Goal: Task Accomplishment & Management: Manage account settings

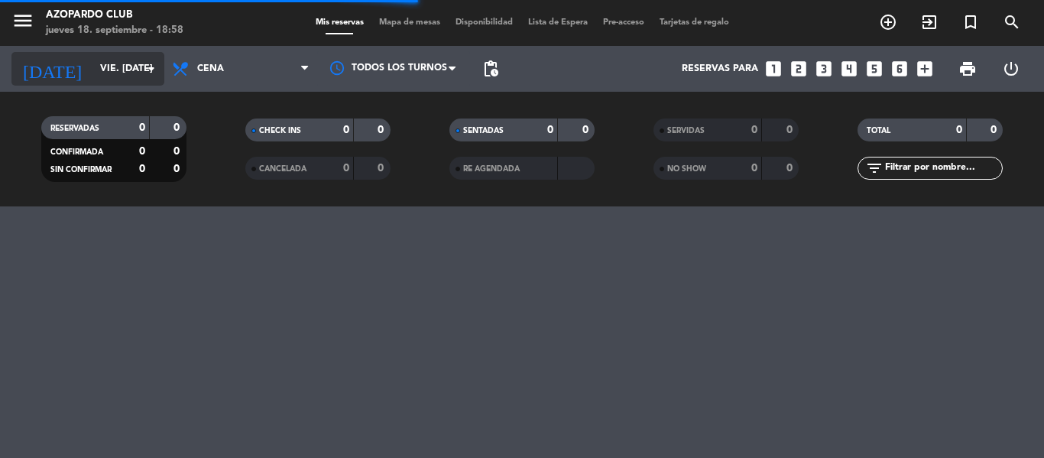
click at [131, 70] on input "vie. [DATE]" at bounding box center [156, 69] width 129 height 26
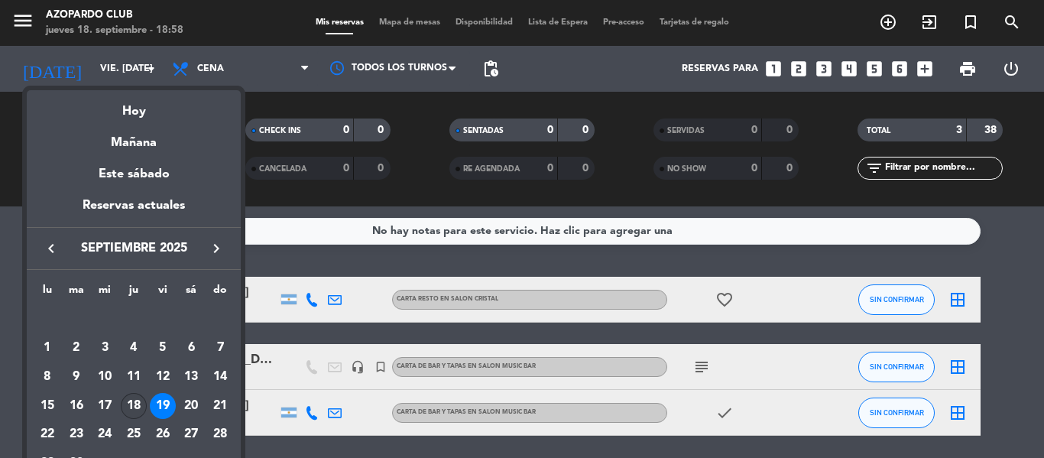
click at [133, 401] on div "18" at bounding box center [134, 406] width 26 height 26
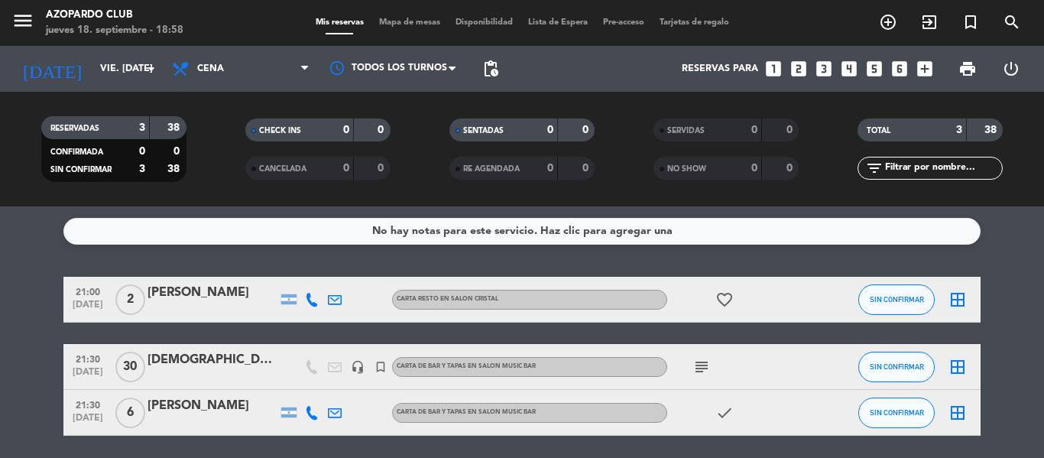
type input "[DEMOGRAPHIC_DATA] [DATE]"
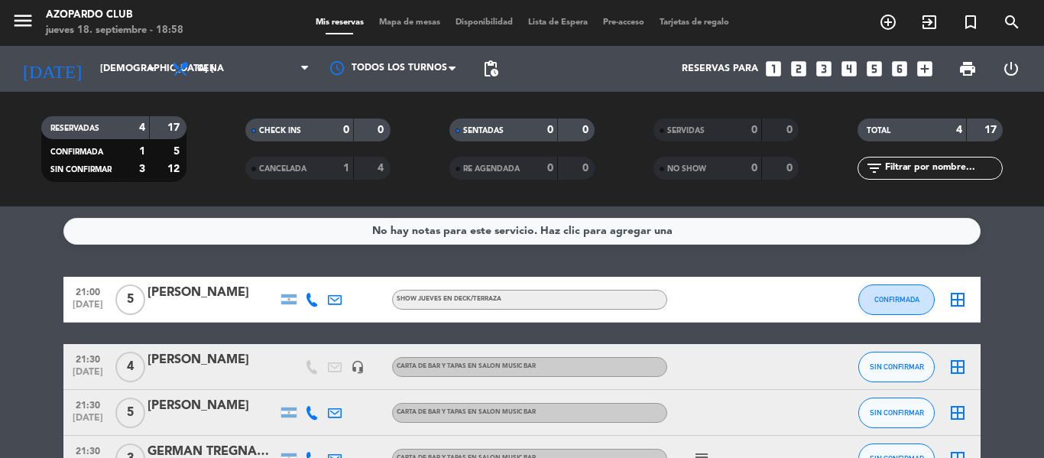
click at [799, 63] on icon "looks_two" at bounding box center [799, 69] width 20 height 20
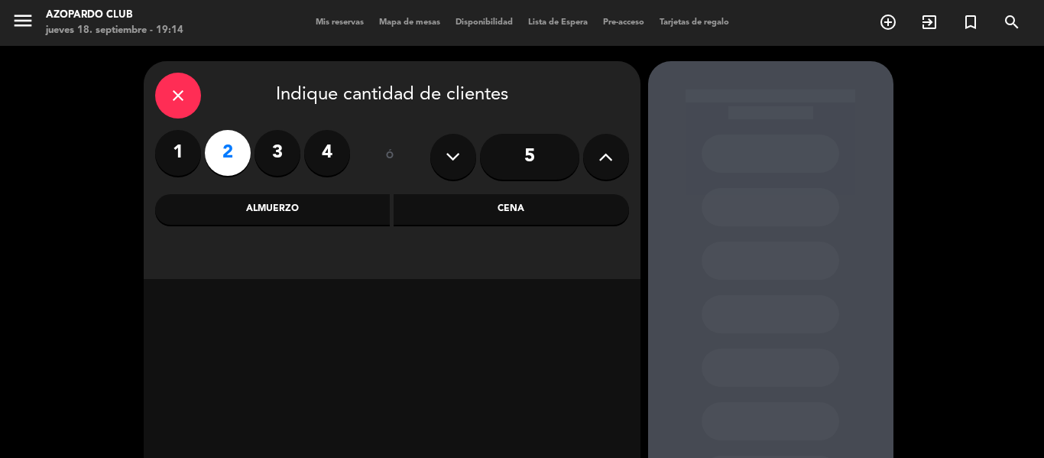
click at [463, 199] on div "Cena" at bounding box center [511, 209] width 235 height 31
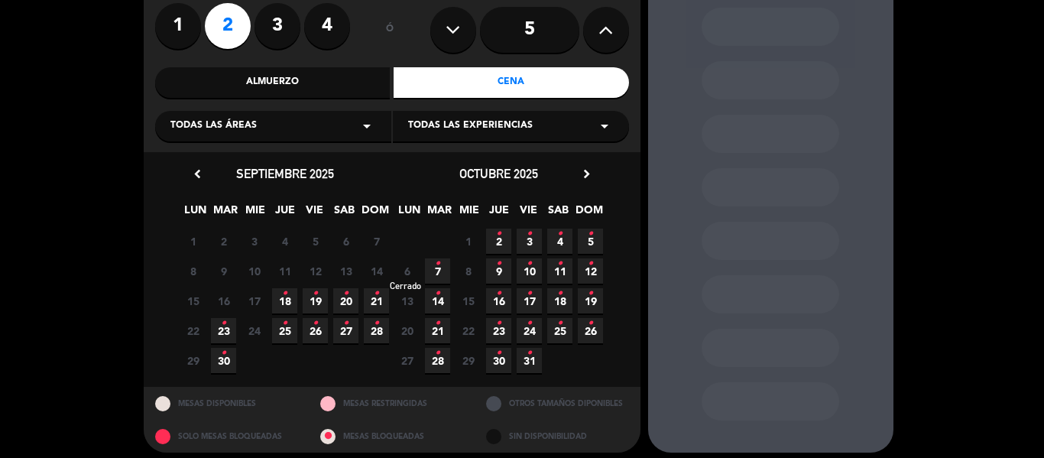
scroll to position [136, 0]
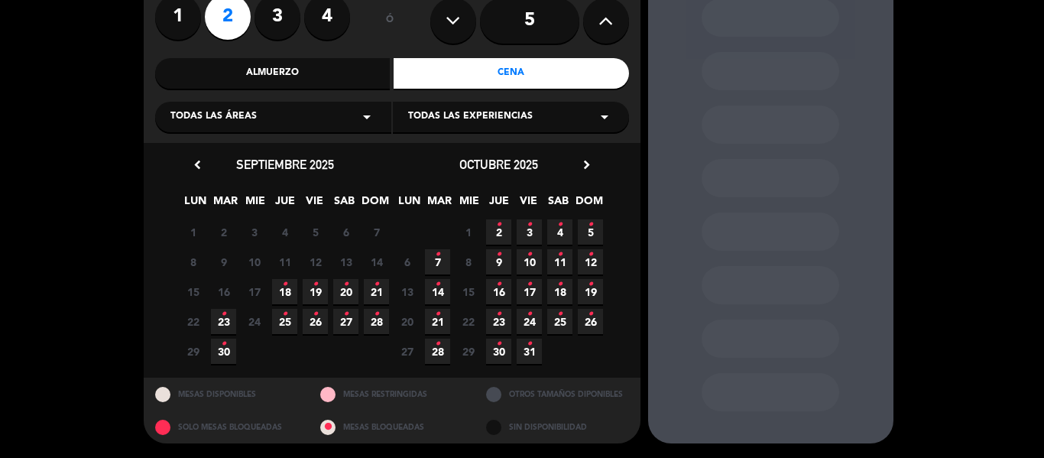
click at [290, 288] on span "18 •" at bounding box center [284, 291] width 25 height 25
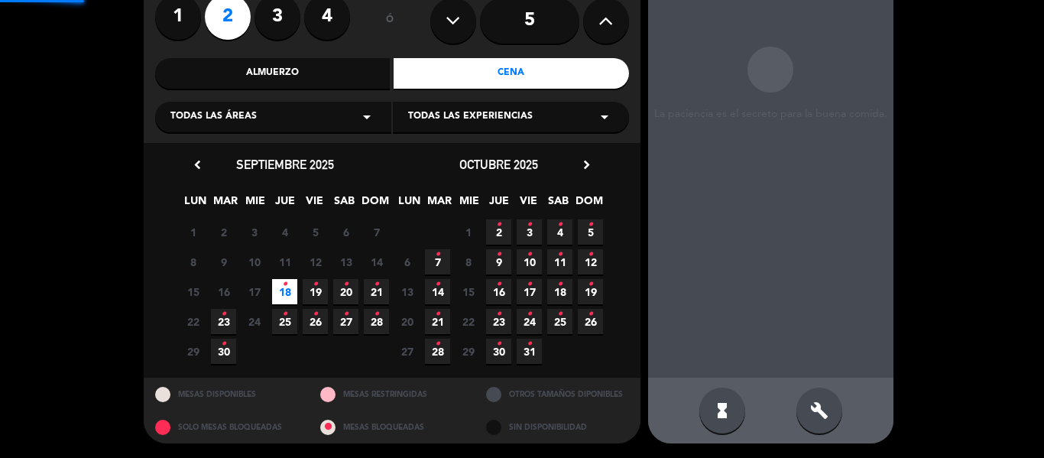
scroll to position [61, 0]
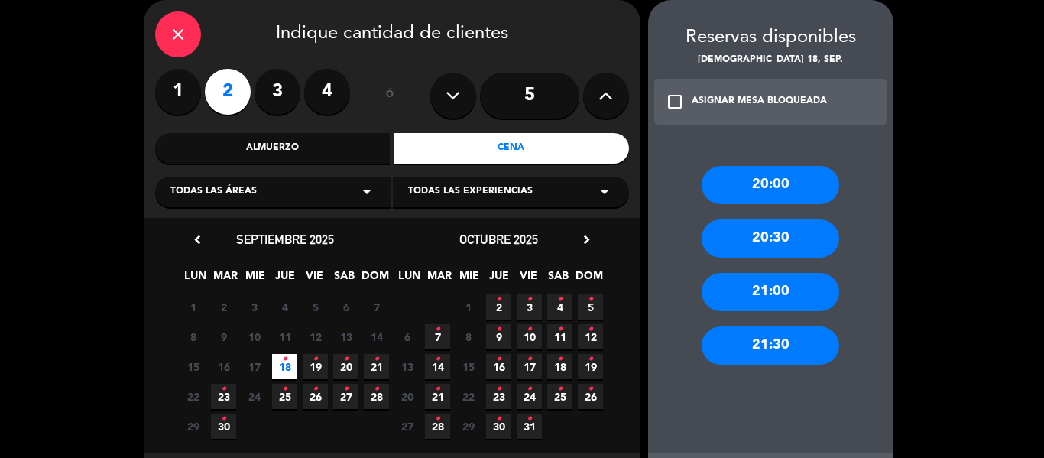
click at [799, 345] on div "21:30" at bounding box center [770, 345] width 138 height 38
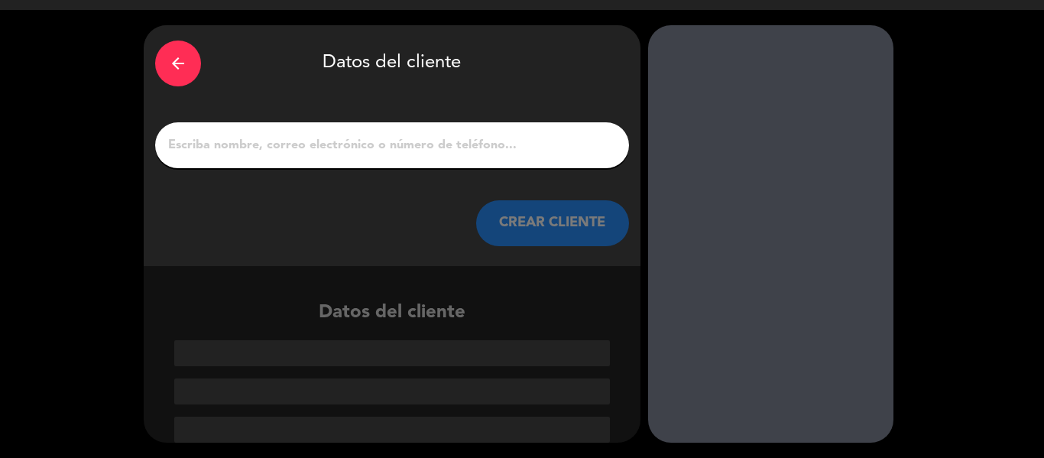
scroll to position [36, 0]
click at [360, 130] on div at bounding box center [392, 145] width 474 height 46
click at [362, 139] on input "1" at bounding box center [392, 144] width 451 height 21
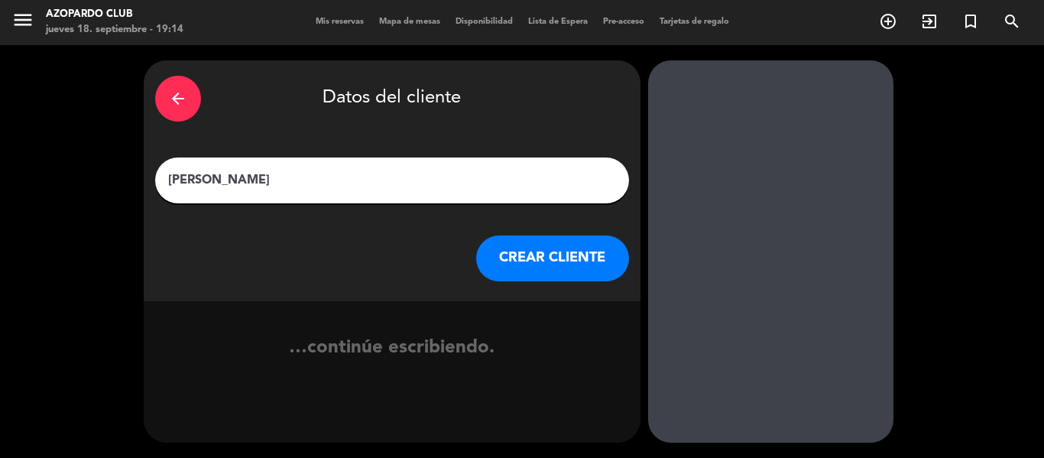
type input "[PERSON_NAME]"
click at [590, 301] on div "…continúe escribiendo." at bounding box center [392, 353] width 497 height 105
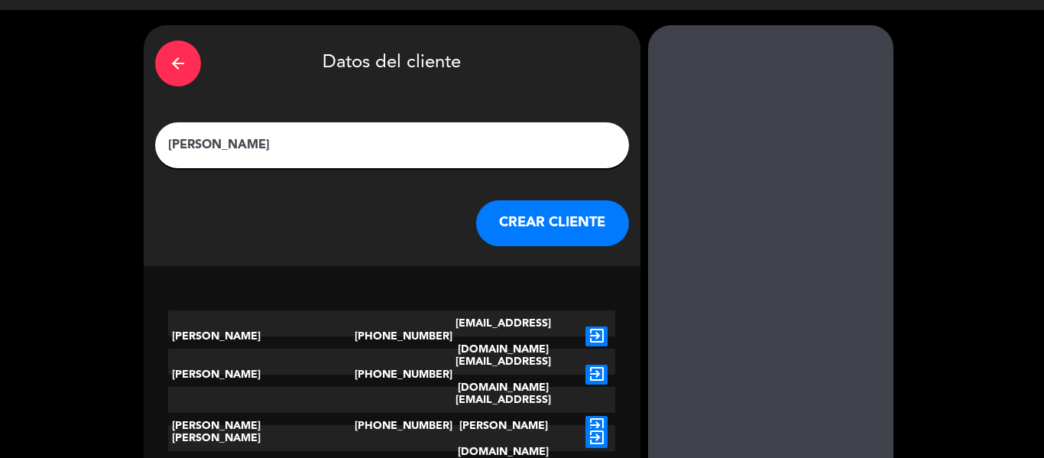
click at [565, 224] on button "CREAR CLIENTE" at bounding box center [552, 223] width 153 height 46
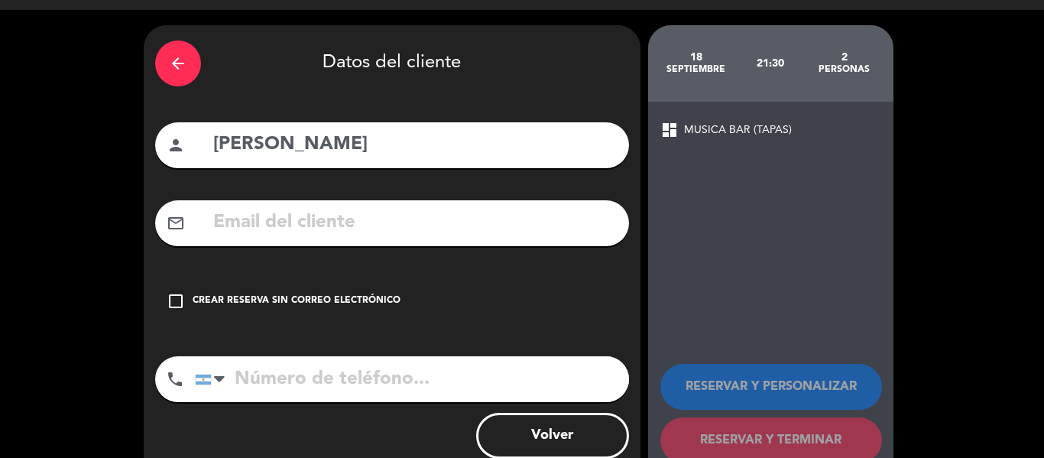
click at [213, 302] on div "Crear reserva sin correo electrónico" at bounding box center [297, 300] width 208 height 15
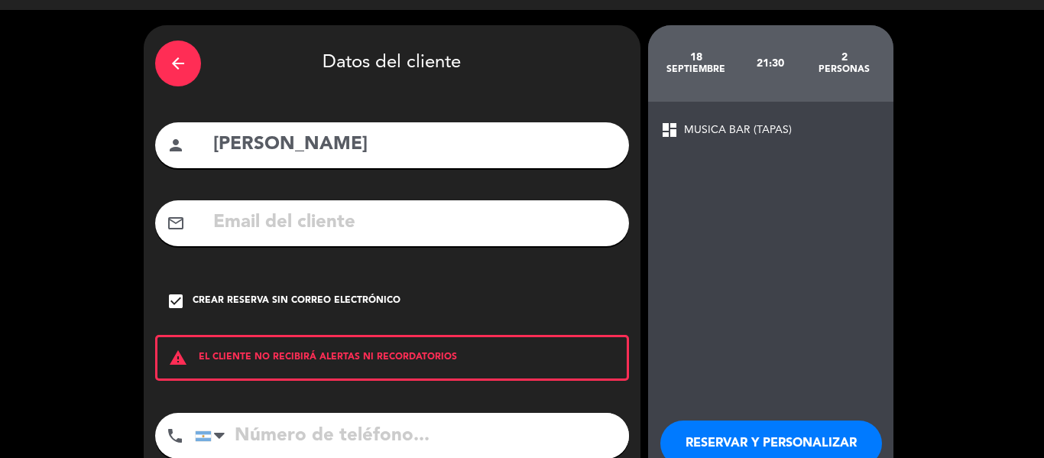
scroll to position [131, 0]
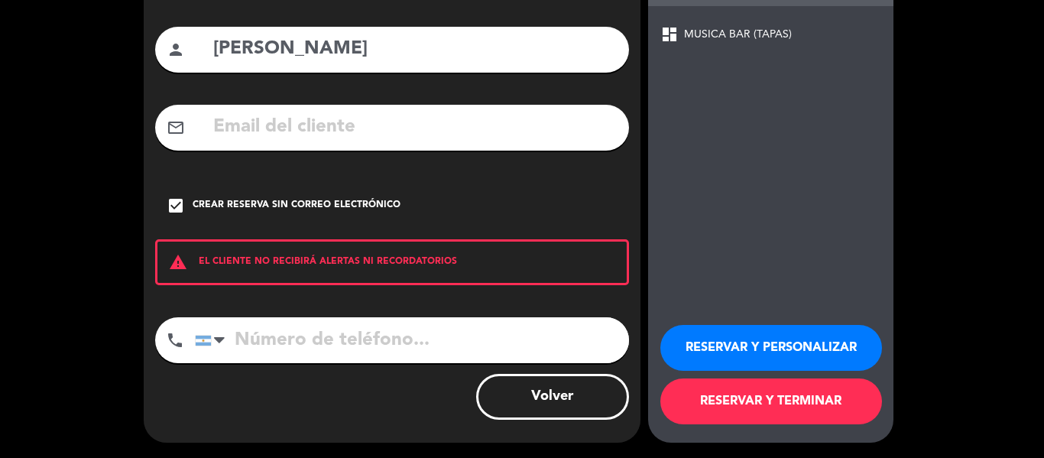
click at [739, 342] on button "RESERVAR Y PERSONALIZAR" at bounding box center [771, 348] width 222 height 46
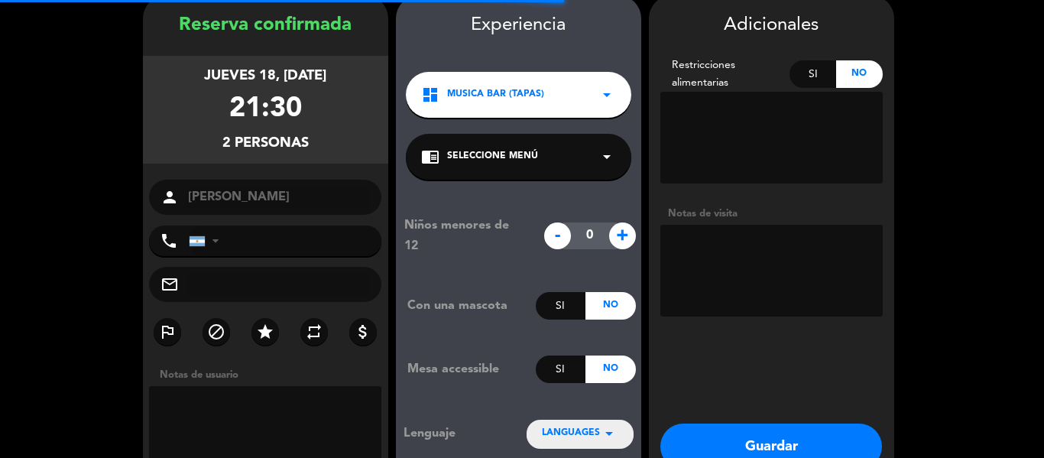
scroll to position [61, 0]
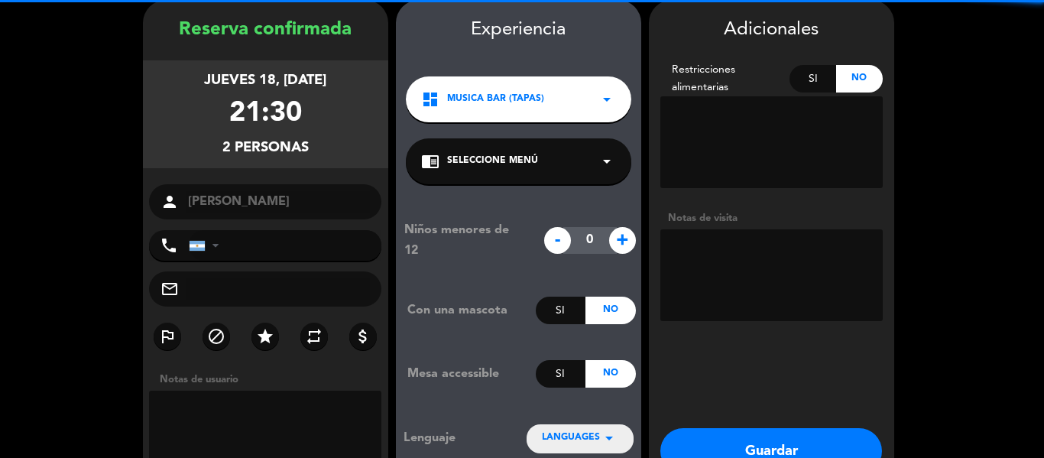
click at [501, 92] on span "MUSICA BAR (TAPAS)" at bounding box center [495, 99] width 97 height 15
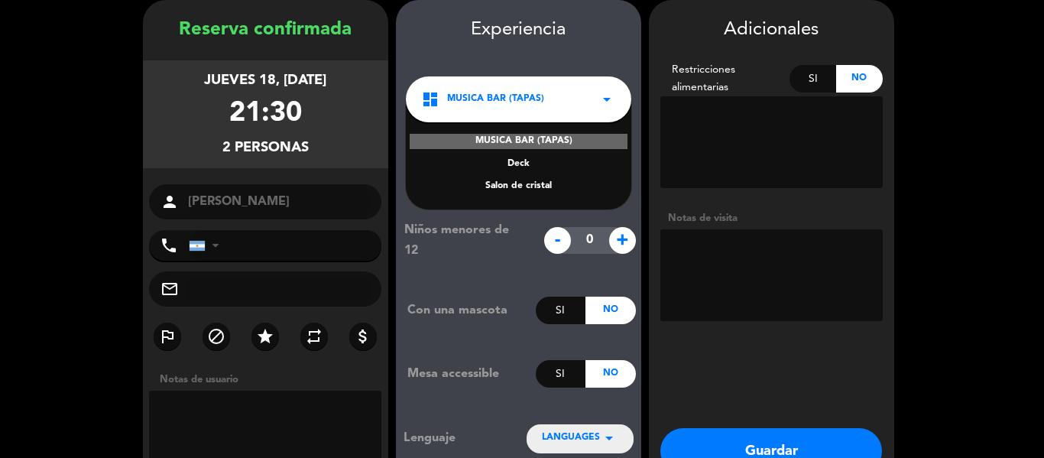
click at [530, 184] on div "Salon de cristal" at bounding box center [518, 186] width 195 height 15
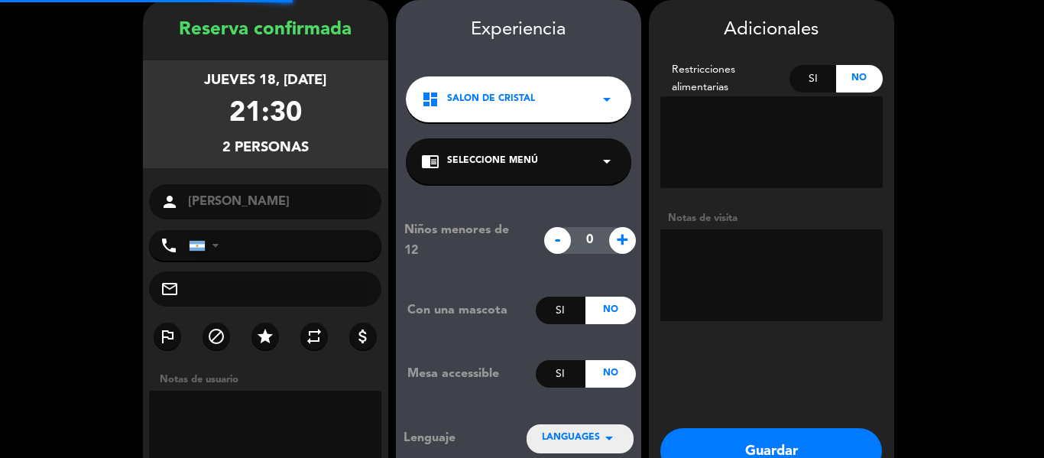
click at [539, 152] on div "chrome_reader_mode Seleccione Menú arrow_drop_down" at bounding box center [518, 161] width 225 height 46
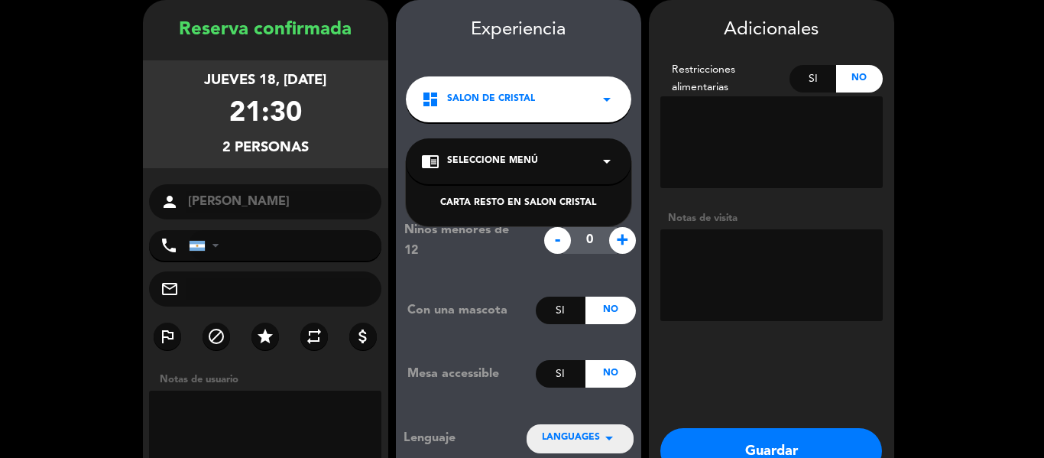
click at [536, 196] on div "CARTA RESTO EN SALON CRISTAL" at bounding box center [518, 193] width 225 height 65
click at [536, 196] on div "CARTA RESTO EN SALON CRISTAL" at bounding box center [518, 203] width 195 height 15
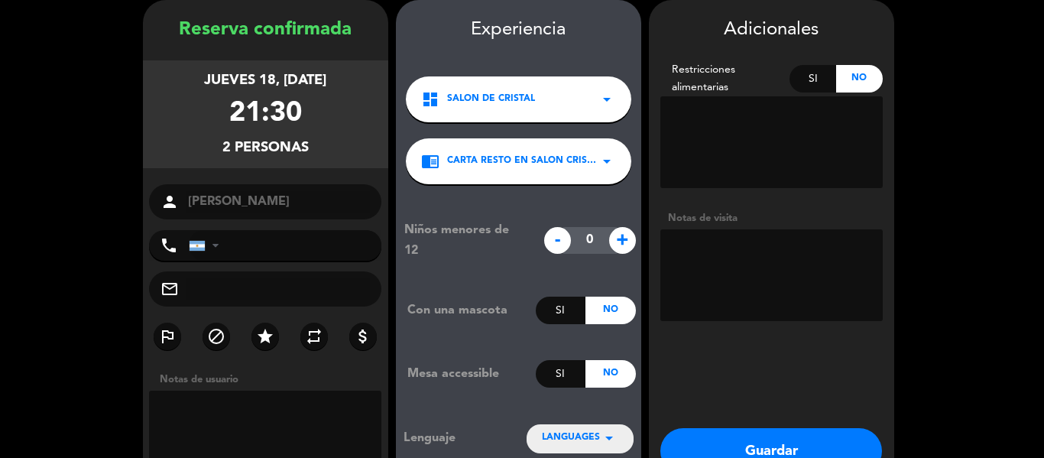
scroll to position [154, 0]
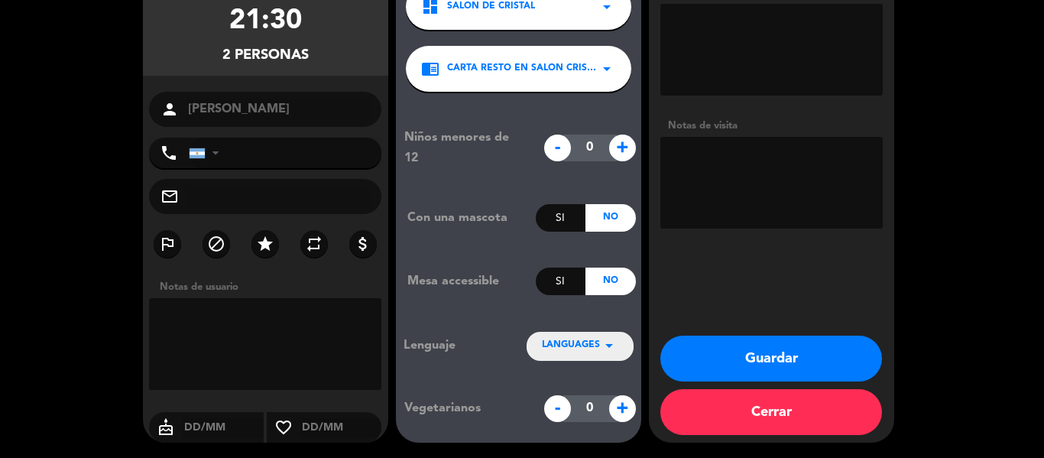
click at [791, 348] on button "Guardar" at bounding box center [771, 358] width 222 height 46
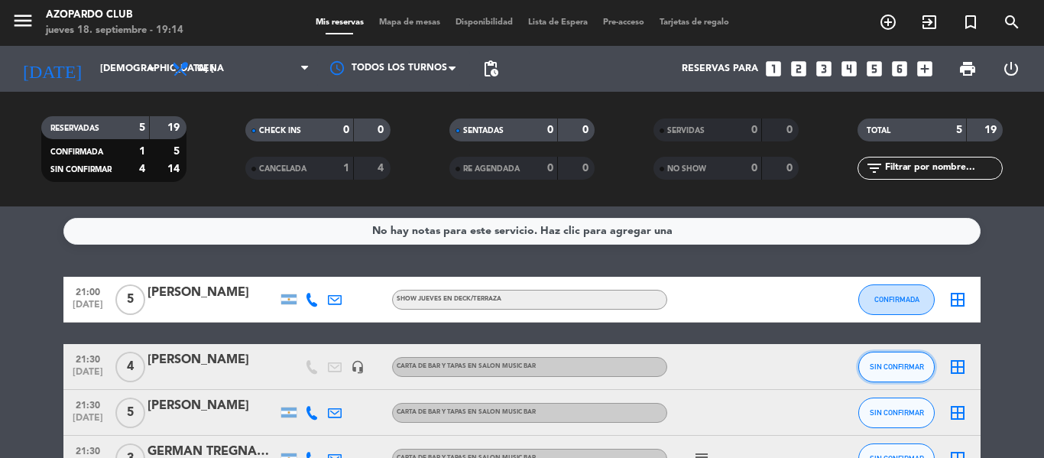
click at [909, 371] on button "SIN CONFIRMAR" at bounding box center [896, 367] width 76 height 31
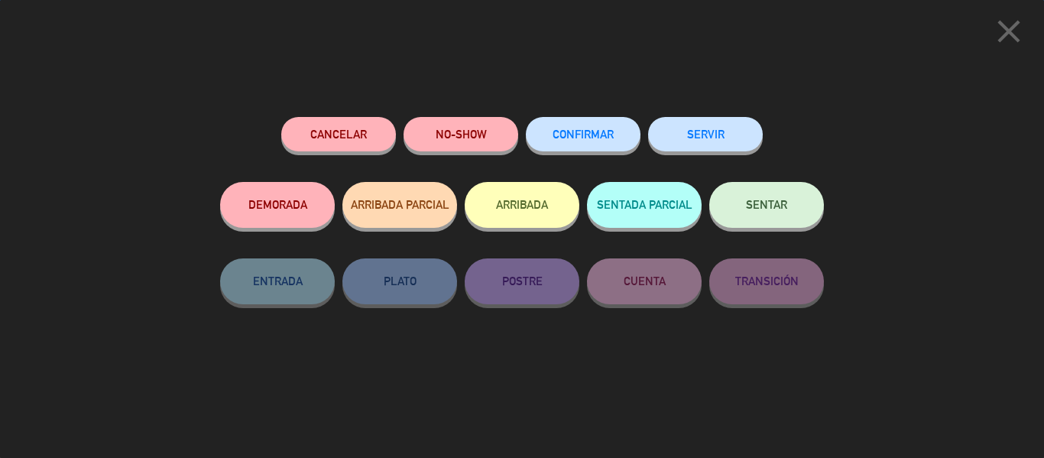
click at [550, 128] on button "CONFIRMAR" at bounding box center [583, 134] width 115 height 34
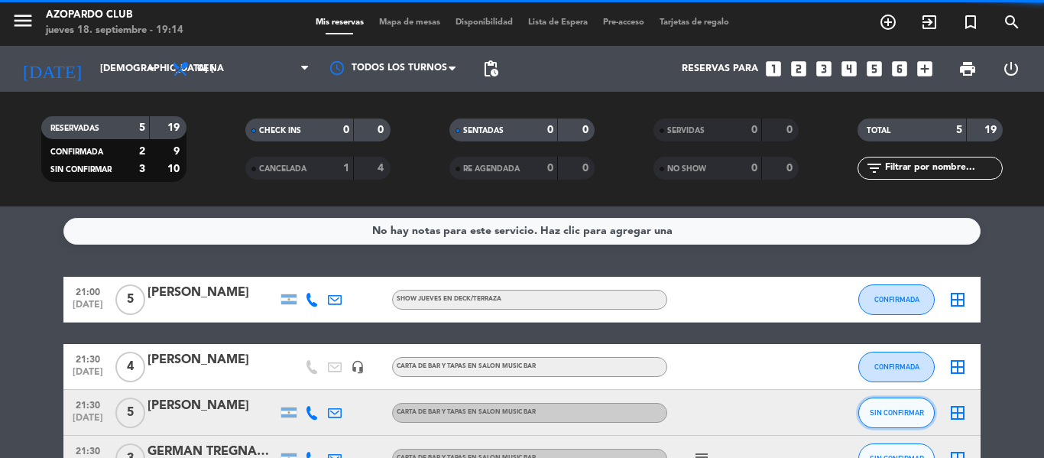
click at [917, 408] on span "SIN CONFIRMAR" at bounding box center [897, 412] width 54 height 8
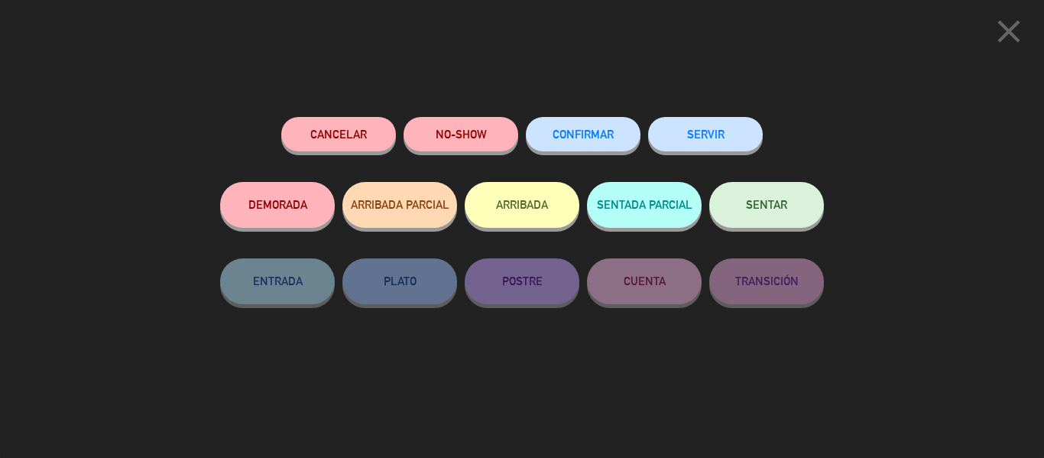
drag, startPoint x: 585, startPoint y: 131, endPoint x: 596, endPoint y: 131, distance: 11.5
click at [585, 131] on span "CONFIRMAR" at bounding box center [582, 134] width 61 height 13
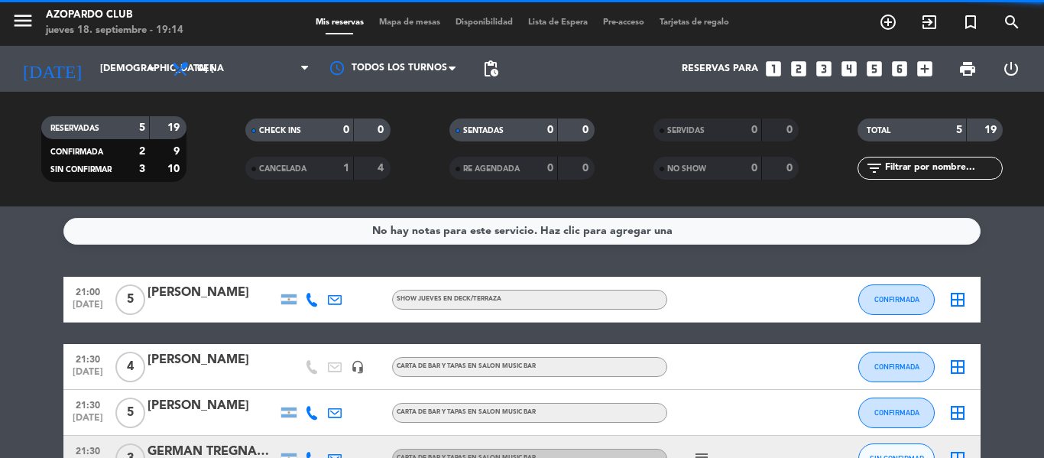
scroll to position [76, 0]
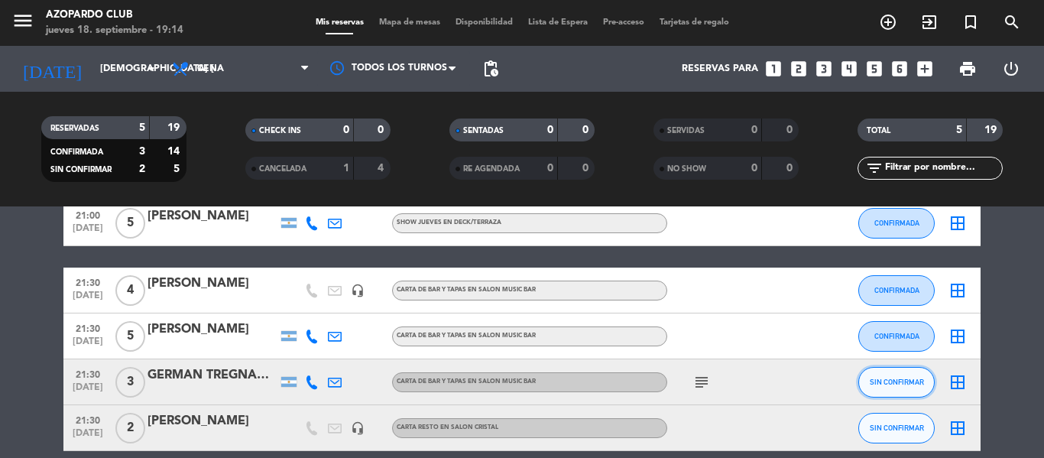
click at [893, 376] on button "SIN CONFIRMAR" at bounding box center [896, 382] width 76 height 31
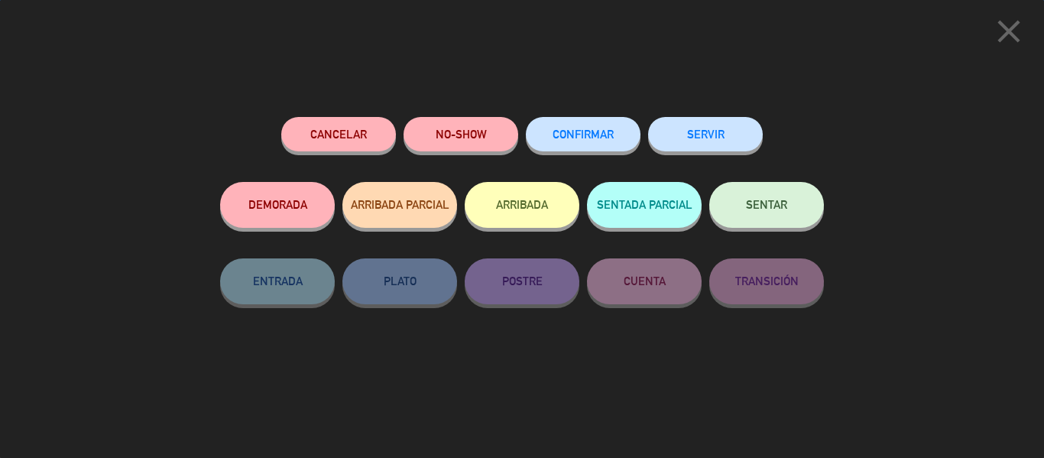
click at [562, 122] on button "CONFIRMAR" at bounding box center [583, 134] width 115 height 34
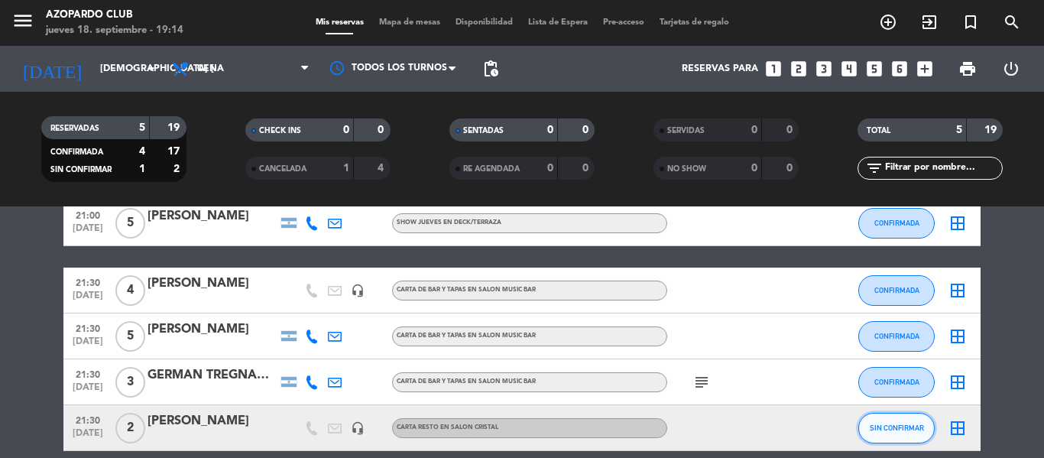
click at [874, 421] on button "SIN CONFIRMAR" at bounding box center [896, 428] width 76 height 31
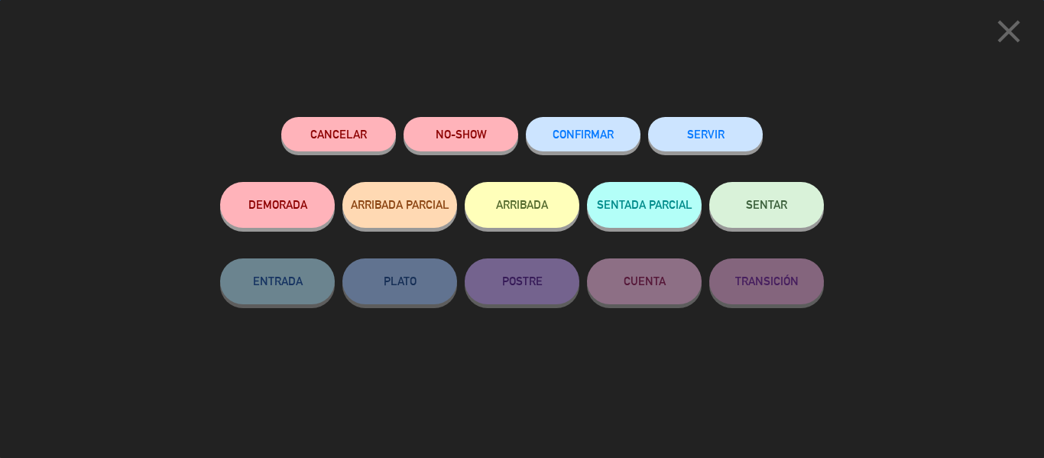
click at [588, 141] on button "CONFIRMAR" at bounding box center [583, 134] width 115 height 34
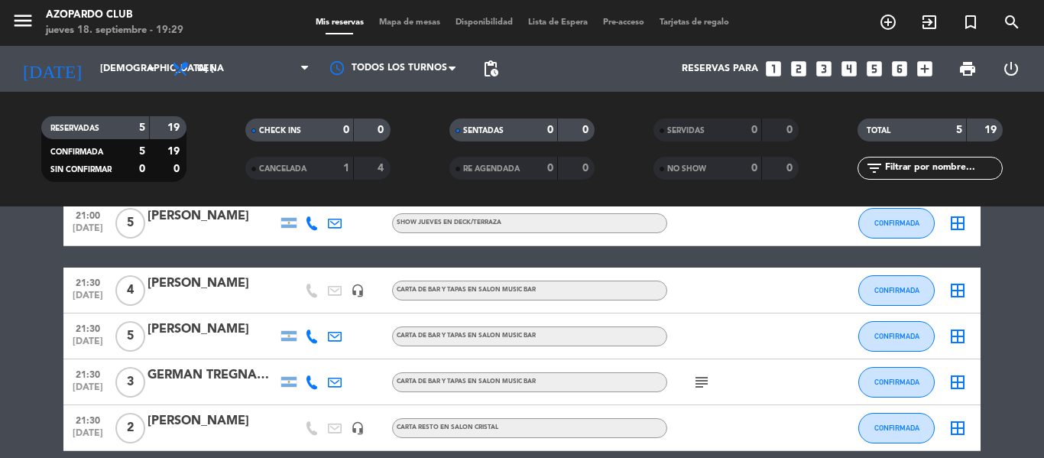
click at [239, 336] on div "[PERSON_NAME]" at bounding box center [212, 329] width 130 height 20
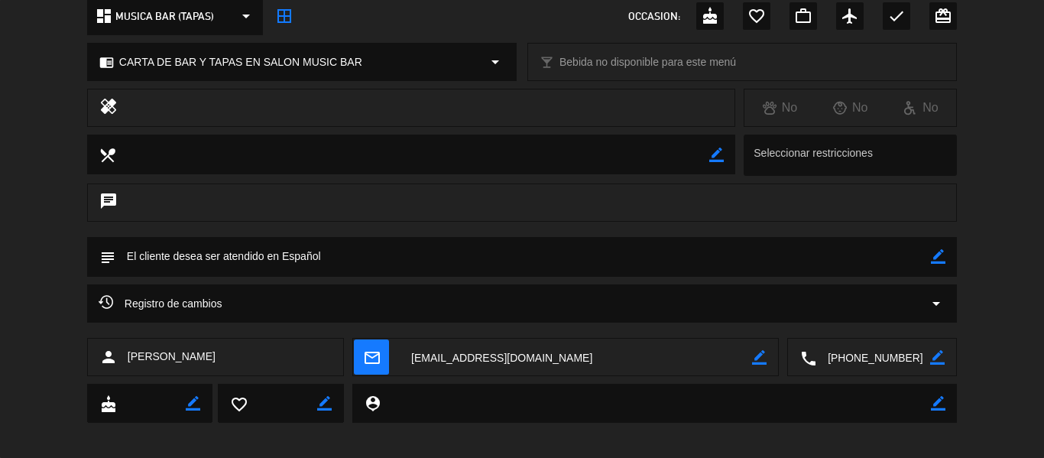
scroll to position [197, 0]
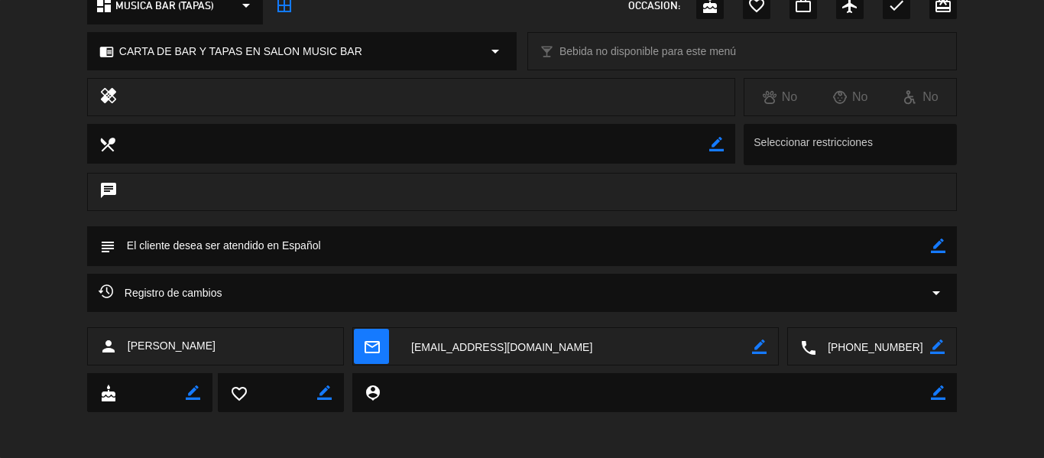
click at [938, 239] on icon "border_color" at bounding box center [938, 245] width 15 height 15
click at [196, 243] on textarea at bounding box center [522, 245] width 815 height 39
type textarea "enfrente del escenario"
click at [940, 249] on icon at bounding box center [938, 245] width 15 height 15
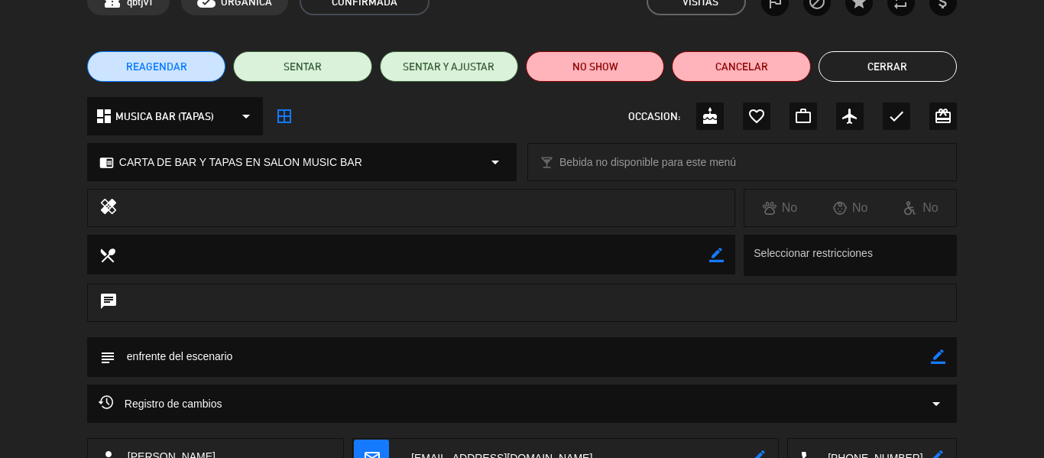
scroll to position [0, 0]
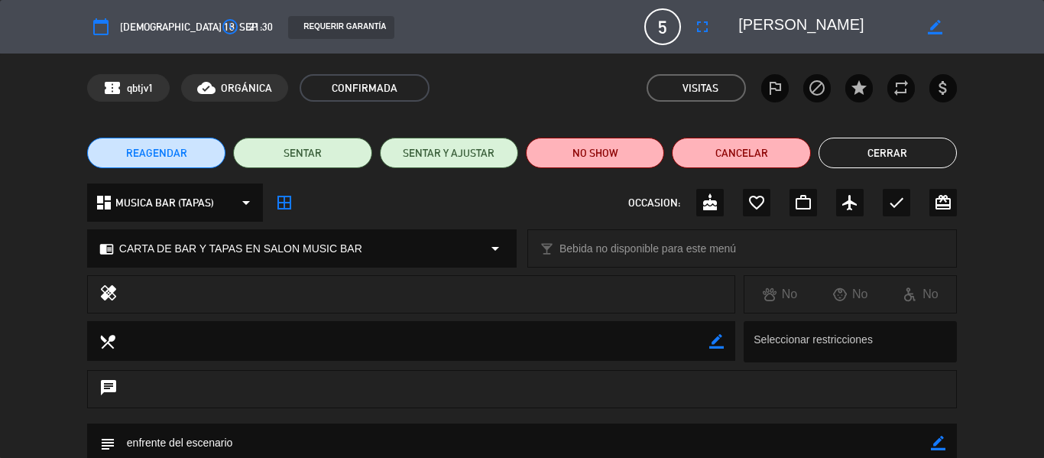
click at [907, 145] on button "Cerrar" at bounding box center [887, 153] width 138 height 31
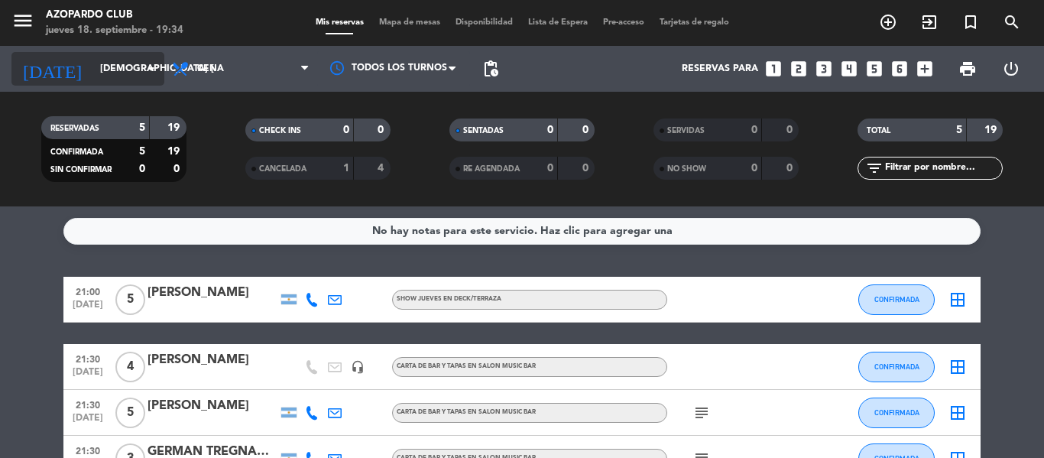
click at [141, 70] on input "[DEMOGRAPHIC_DATA] [DATE]" at bounding box center [156, 69] width 129 height 26
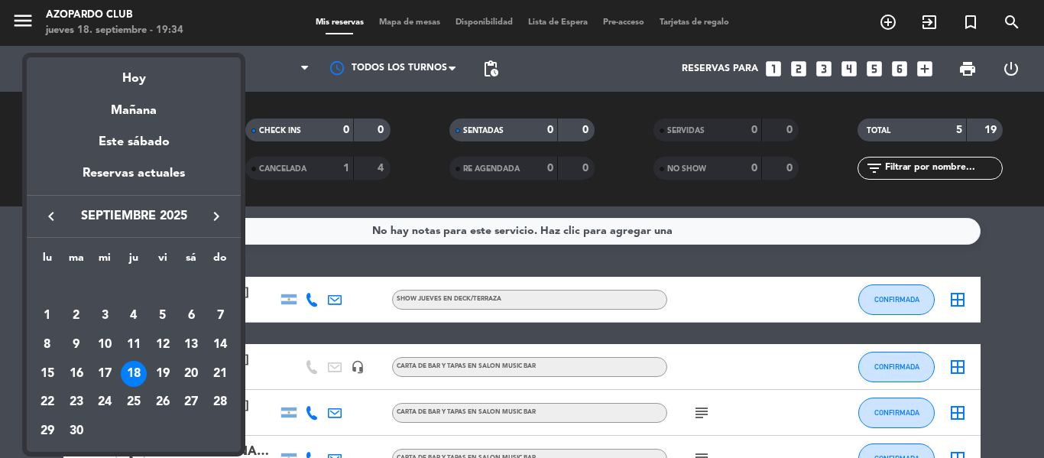
click at [163, 371] on div "19" at bounding box center [163, 374] width 26 height 26
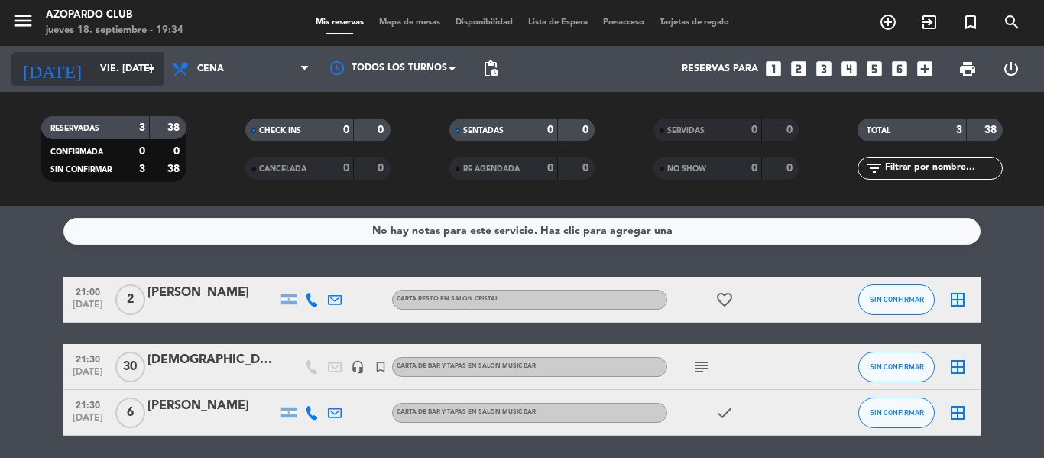
click at [134, 76] on input "vie. [DATE]" at bounding box center [156, 69] width 129 height 26
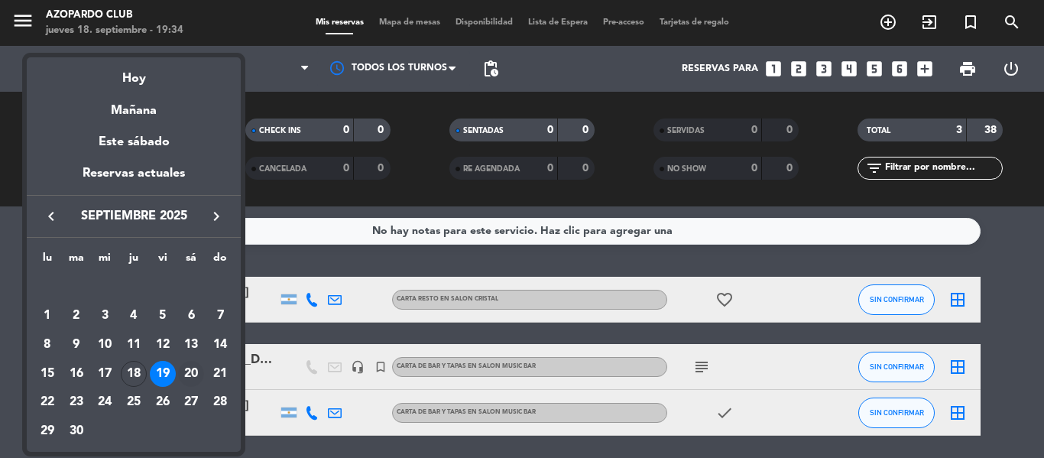
click at [199, 371] on div "20" at bounding box center [191, 374] width 26 height 26
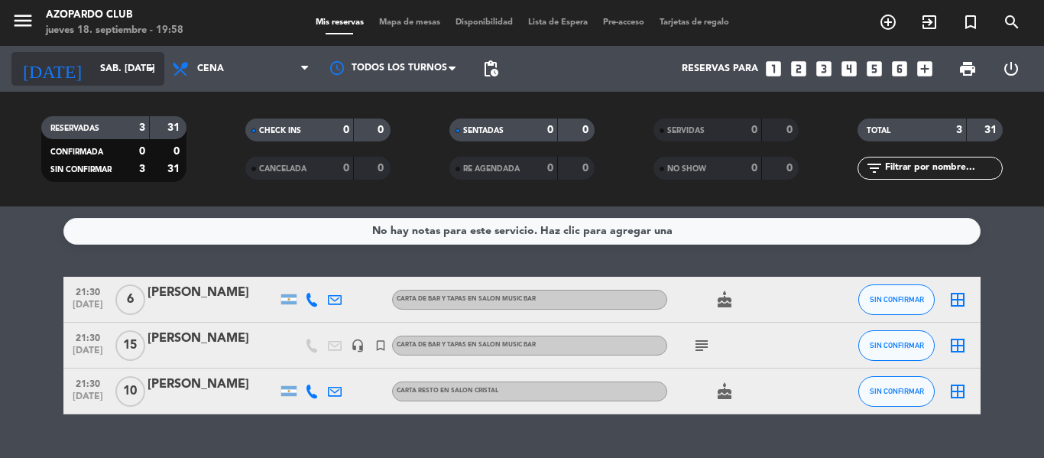
click at [144, 63] on icon "arrow_drop_down" at bounding box center [151, 69] width 18 height 18
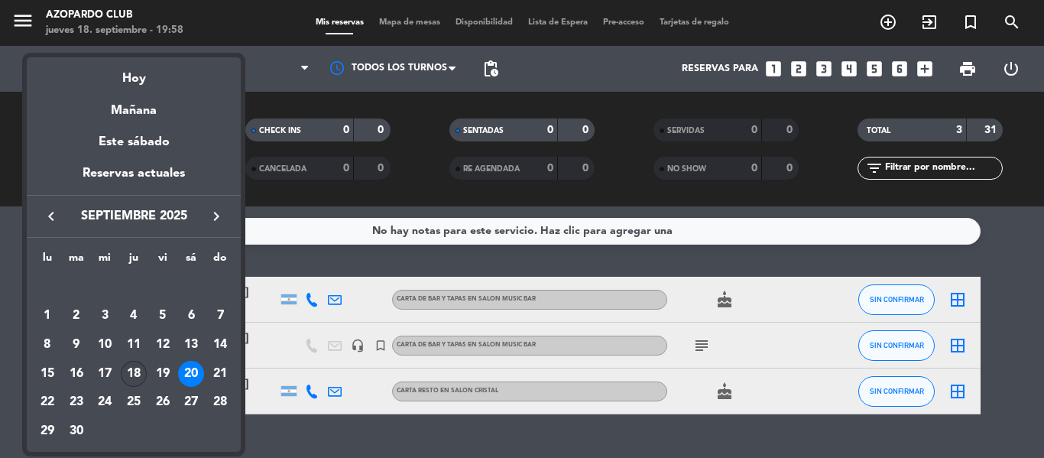
click at [128, 368] on div "18" at bounding box center [134, 374] width 26 height 26
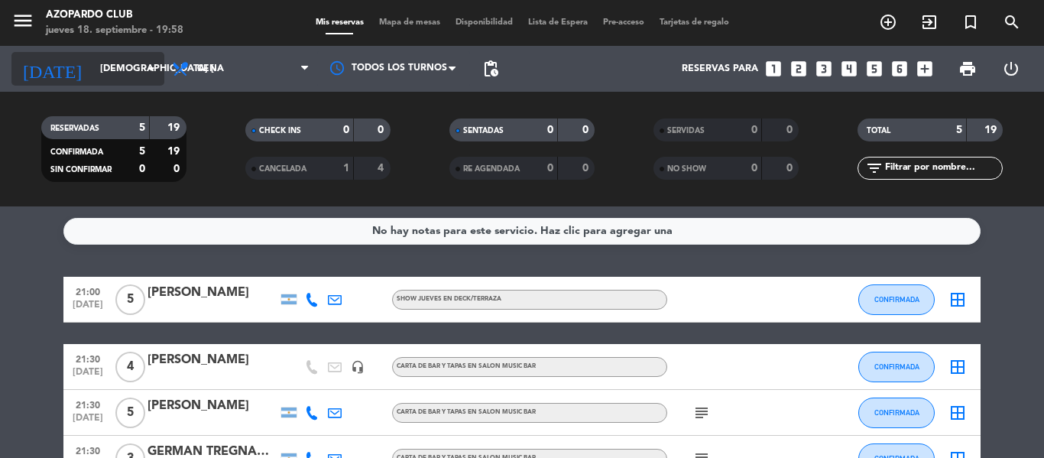
click at [155, 71] on icon "arrow_drop_down" at bounding box center [151, 69] width 18 height 18
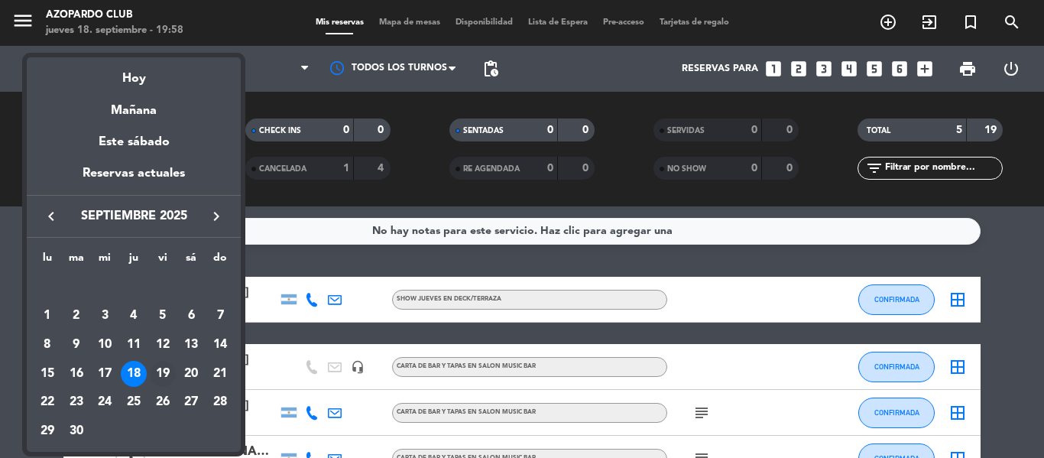
click at [167, 372] on div "19" at bounding box center [163, 374] width 26 height 26
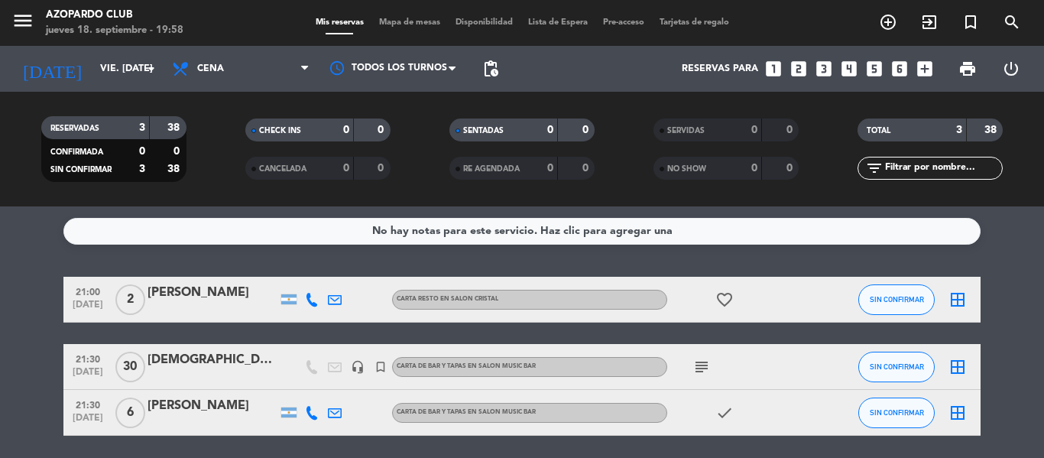
click at [707, 364] on icon "subject" at bounding box center [701, 367] width 18 height 18
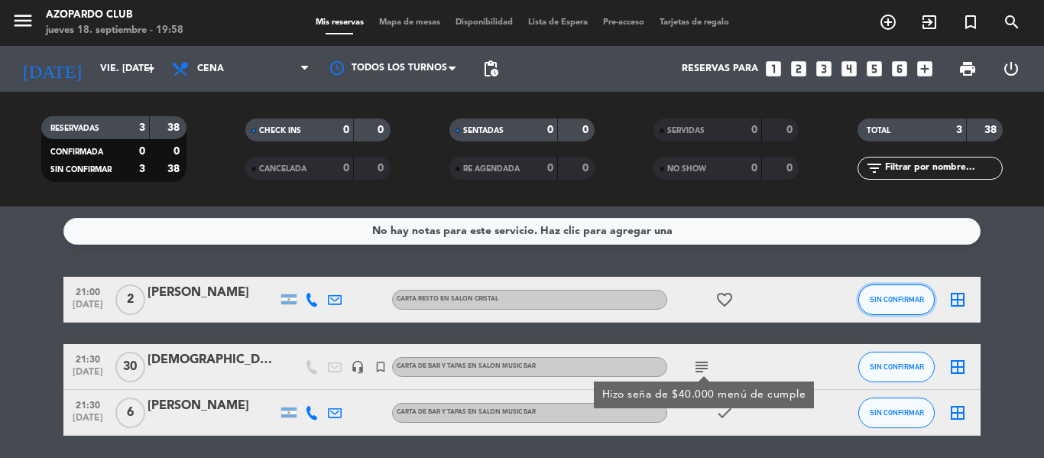
click at [903, 300] on span "SIN CONFIRMAR" at bounding box center [897, 299] width 54 height 8
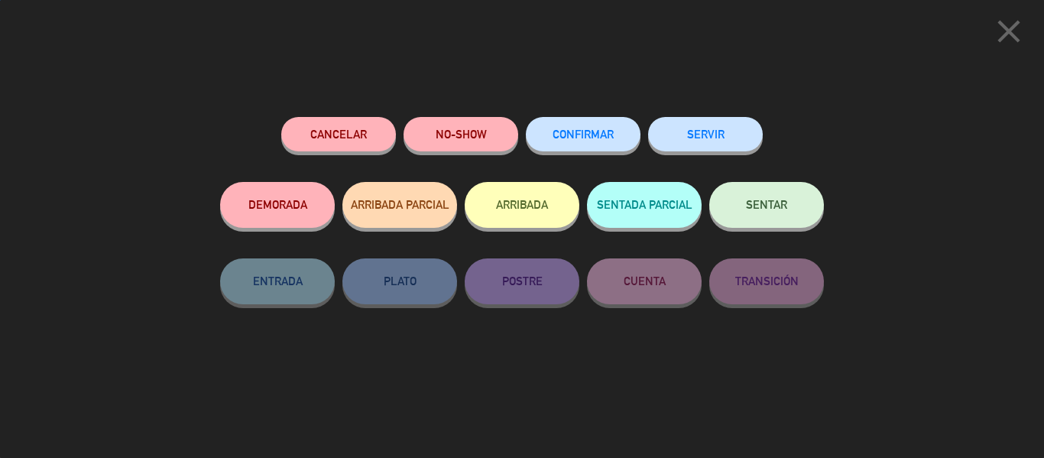
click at [571, 125] on button "CONFIRMAR" at bounding box center [583, 134] width 115 height 34
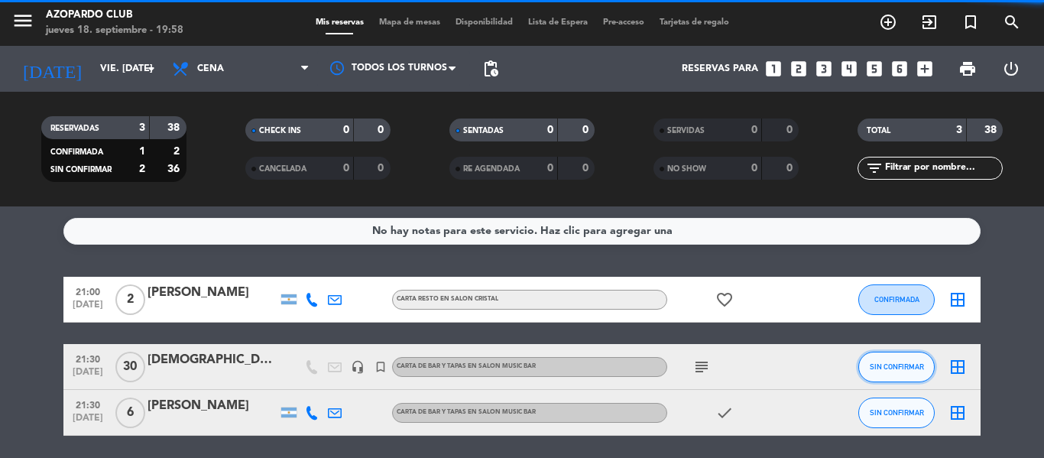
click at [889, 362] on span "SIN CONFIRMAR" at bounding box center [897, 366] width 54 height 8
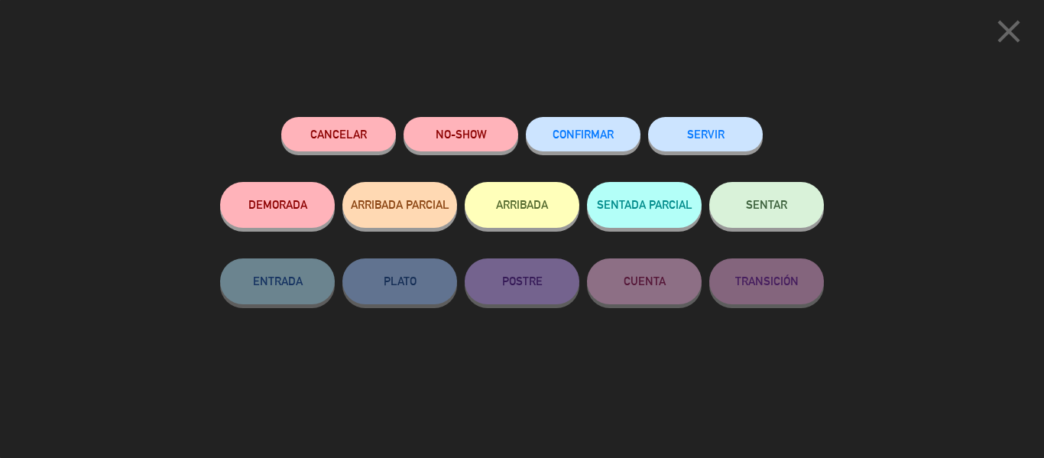
click at [572, 144] on button "CONFIRMAR" at bounding box center [583, 134] width 115 height 34
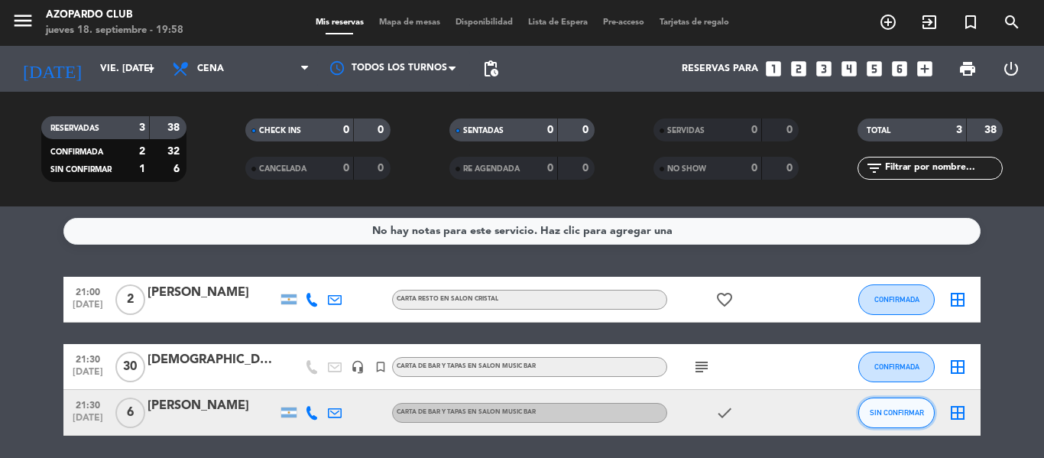
click at [914, 416] on button "SIN CONFIRMAR" at bounding box center [896, 412] width 76 height 31
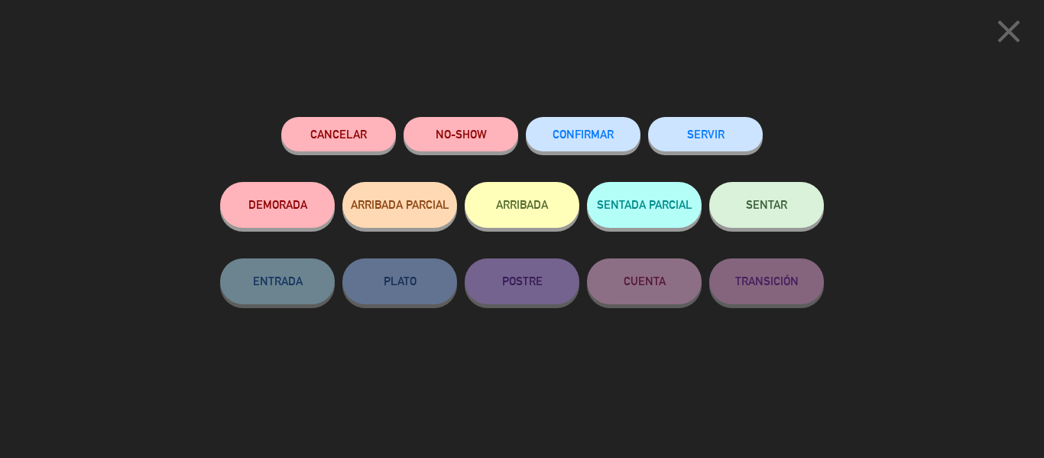
click at [597, 140] on span "CONFIRMAR" at bounding box center [582, 134] width 61 height 13
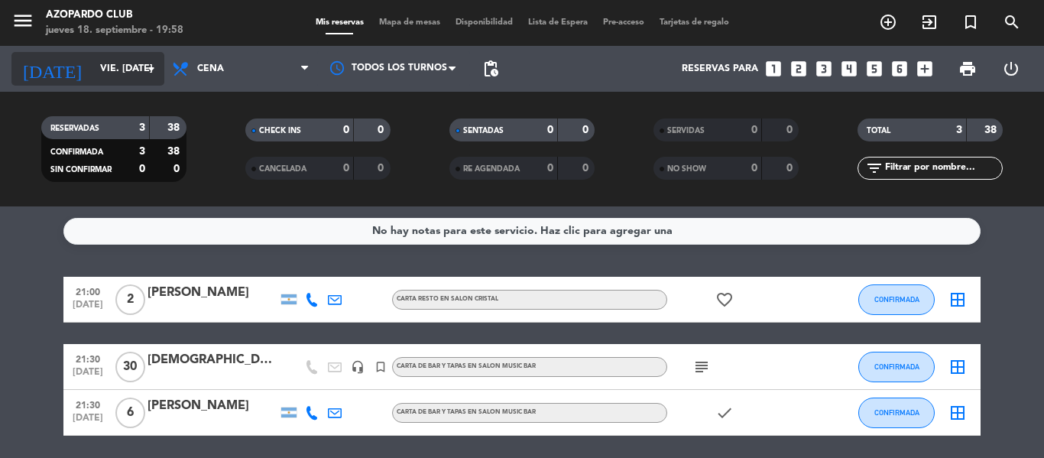
click at [131, 70] on input "vie. [DATE]" at bounding box center [156, 69] width 129 height 26
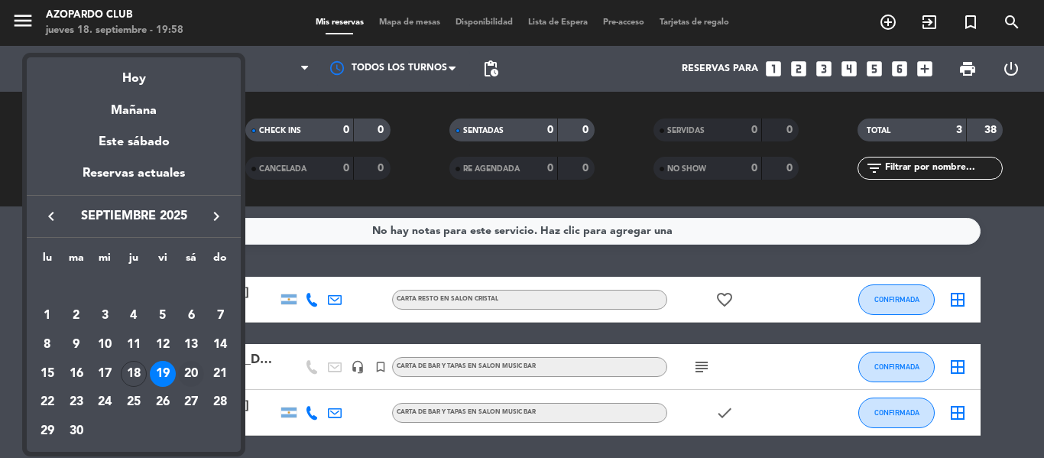
click at [186, 371] on div "20" at bounding box center [191, 374] width 26 height 26
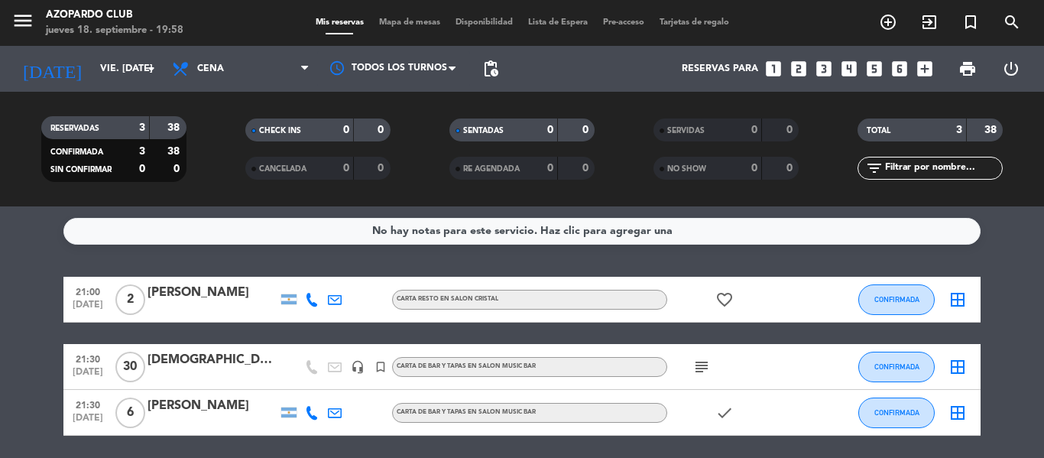
type input "sáb. [DATE]"
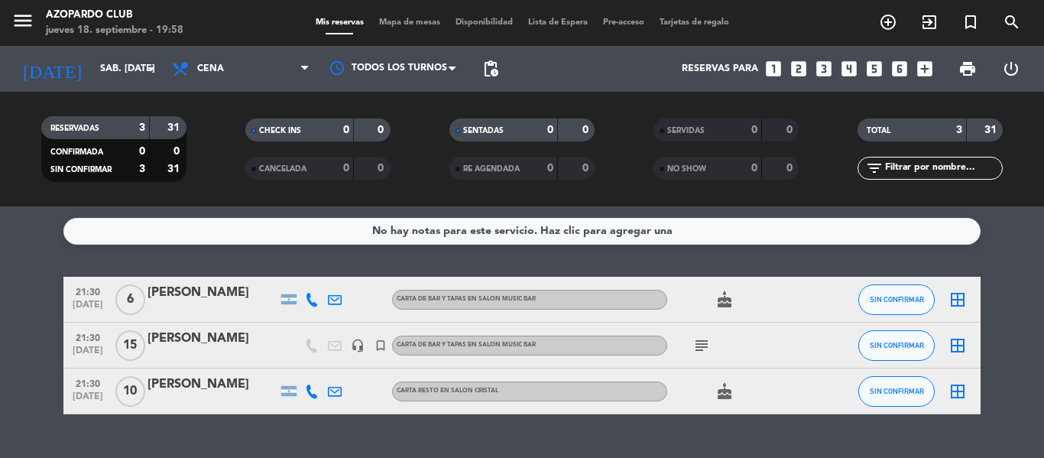
scroll to position [33, 0]
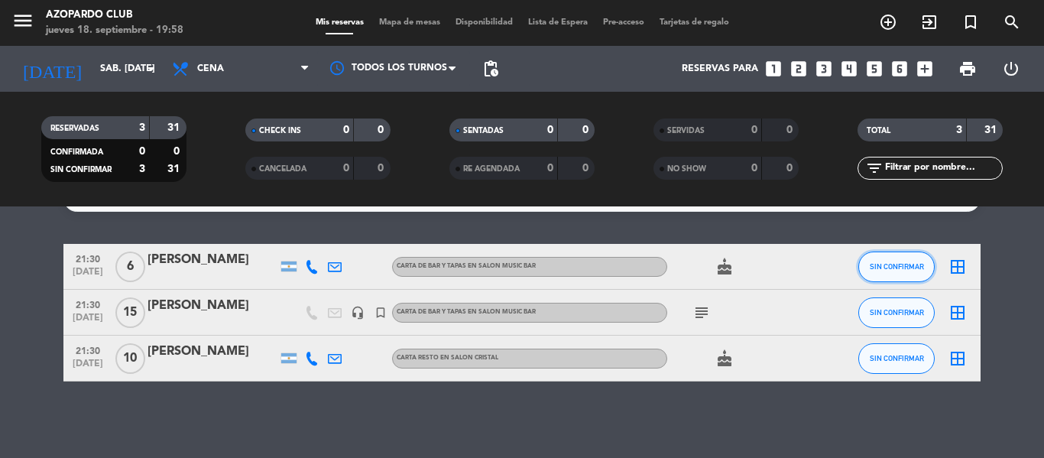
click at [865, 262] on button "SIN CONFIRMAR" at bounding box center [896, 266] width 76 height 31
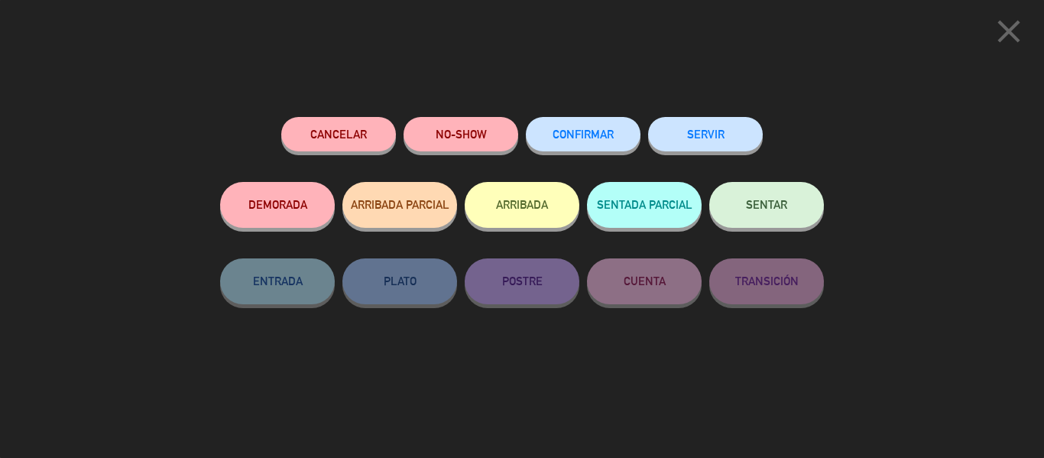
click at [572, 138] on span "CONFIRMAR" at bounding box center [582, 134] width 61 height 13
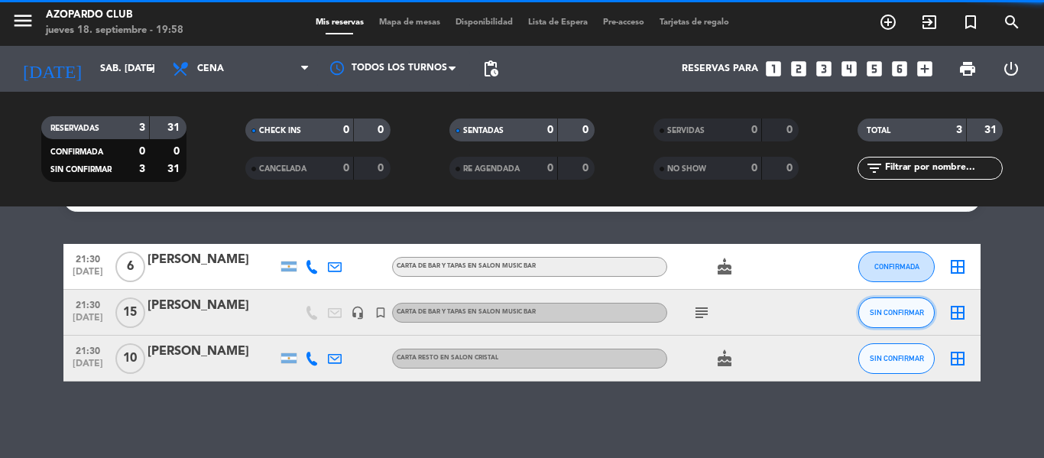
click at [899, 305] on button "SIN CONFIRMAR" at bounding box center [896, 312] width 76 height 31
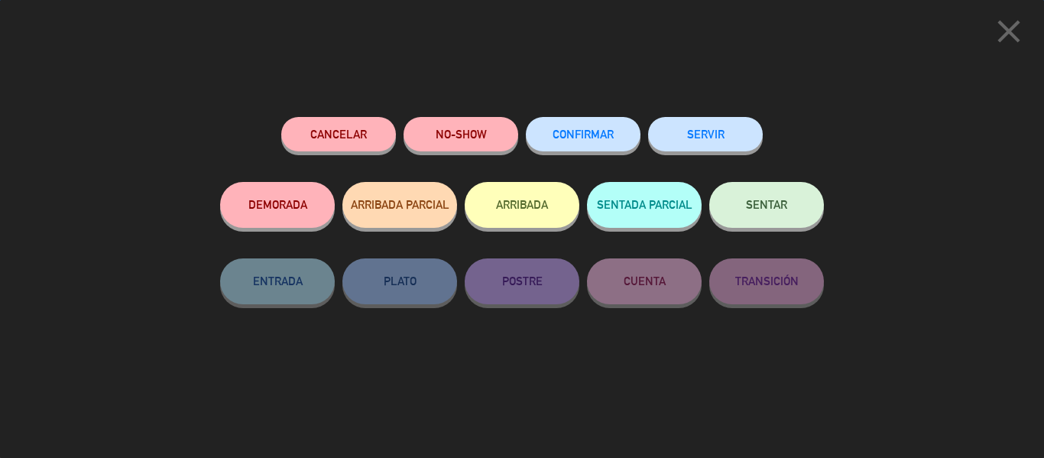
click at [569, 134] on span "CONFIRMAR" at bounding box center [582, 134] width 61 height 13
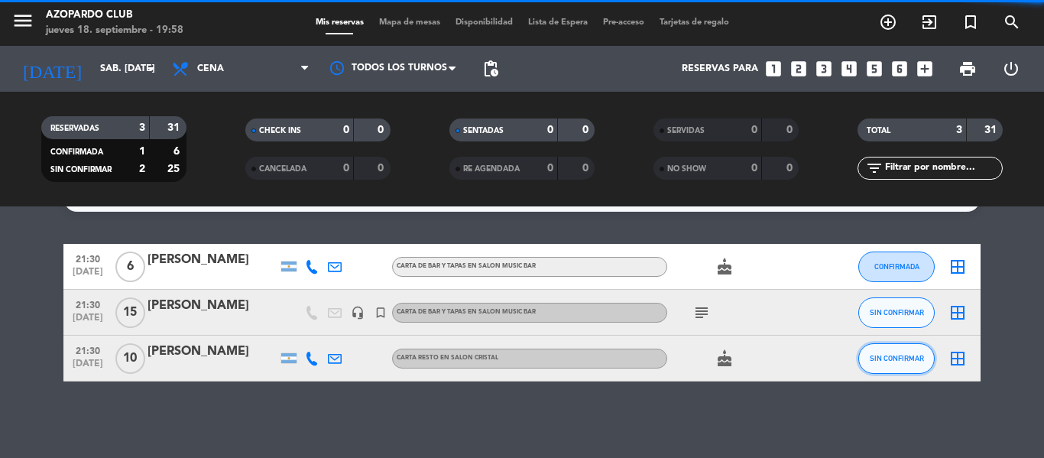
click at [887, 371] on button "SIN CONFIRMAR" at bounding box center [896, 358] width 76 height 31
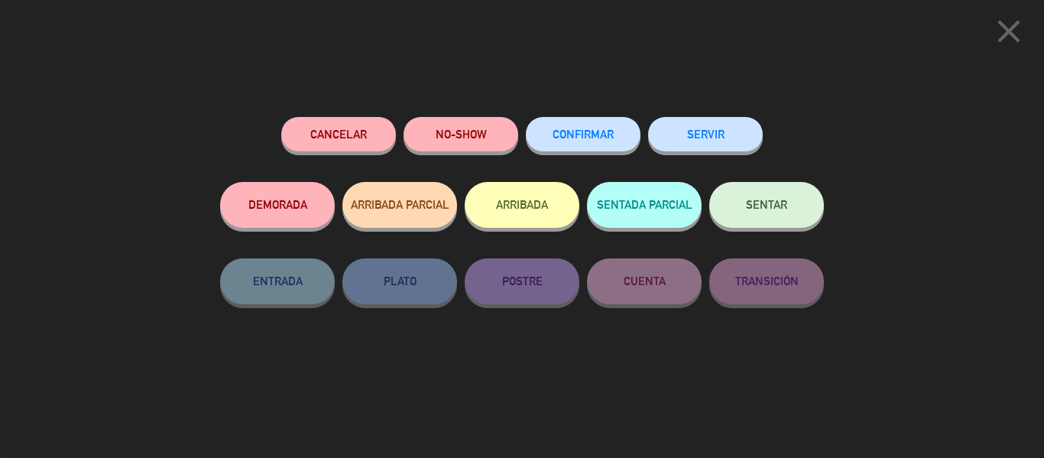
click at [612, 134] on span "CONFIRMAR" at bounding box center [582, 134] width 61 height 13
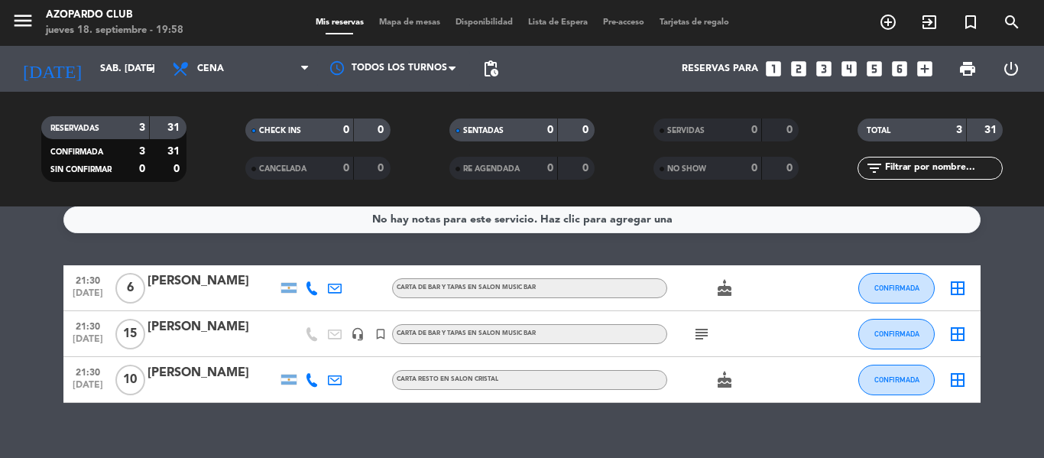
scroll to position [0, 0]
